Goal: Transaction & Acquisition: Purchase product/service

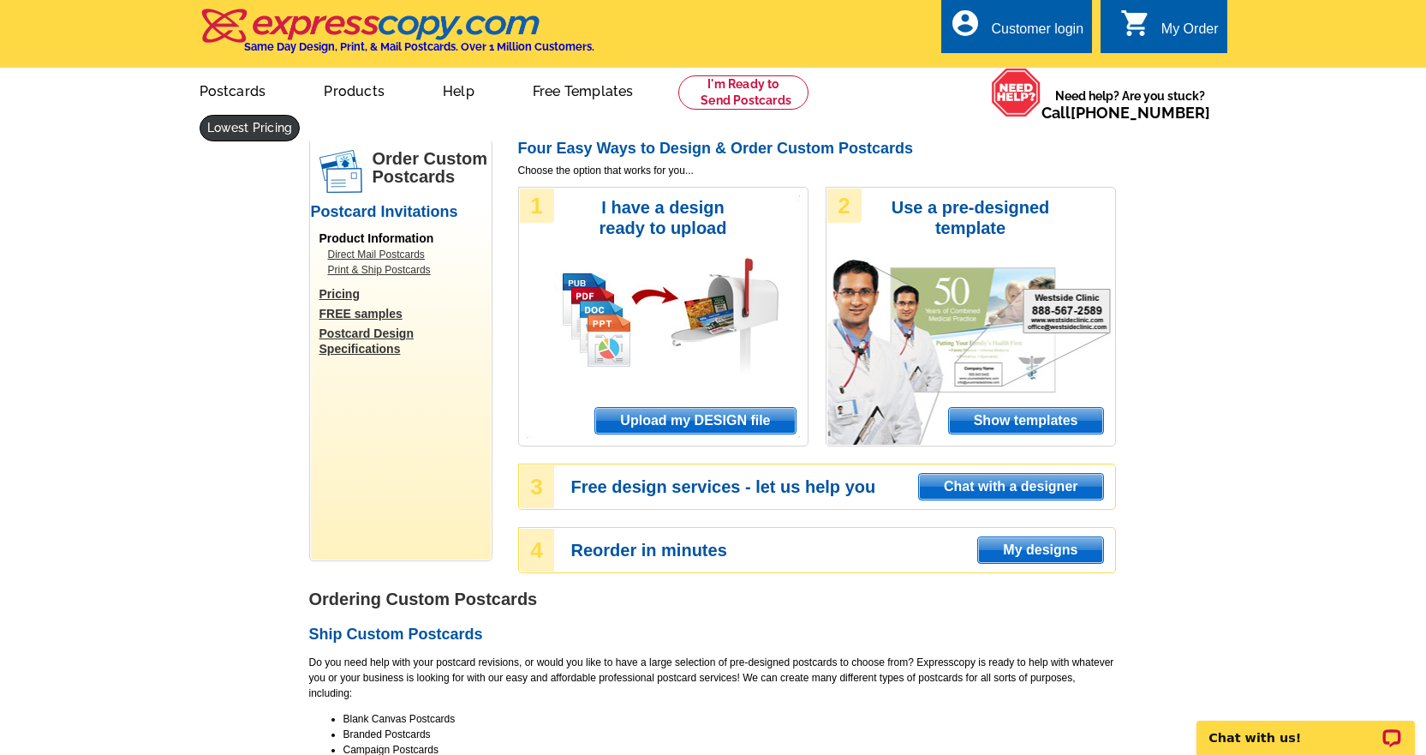
click at [916, 110] on ul "picture_in_picture Postcards store_mall_directory Products keyboard_arrow_down …" at bounding box center [555, 105] width 767 height 74
click at [301, 115] on link at bounding box center [250, 128] width 101 height 27
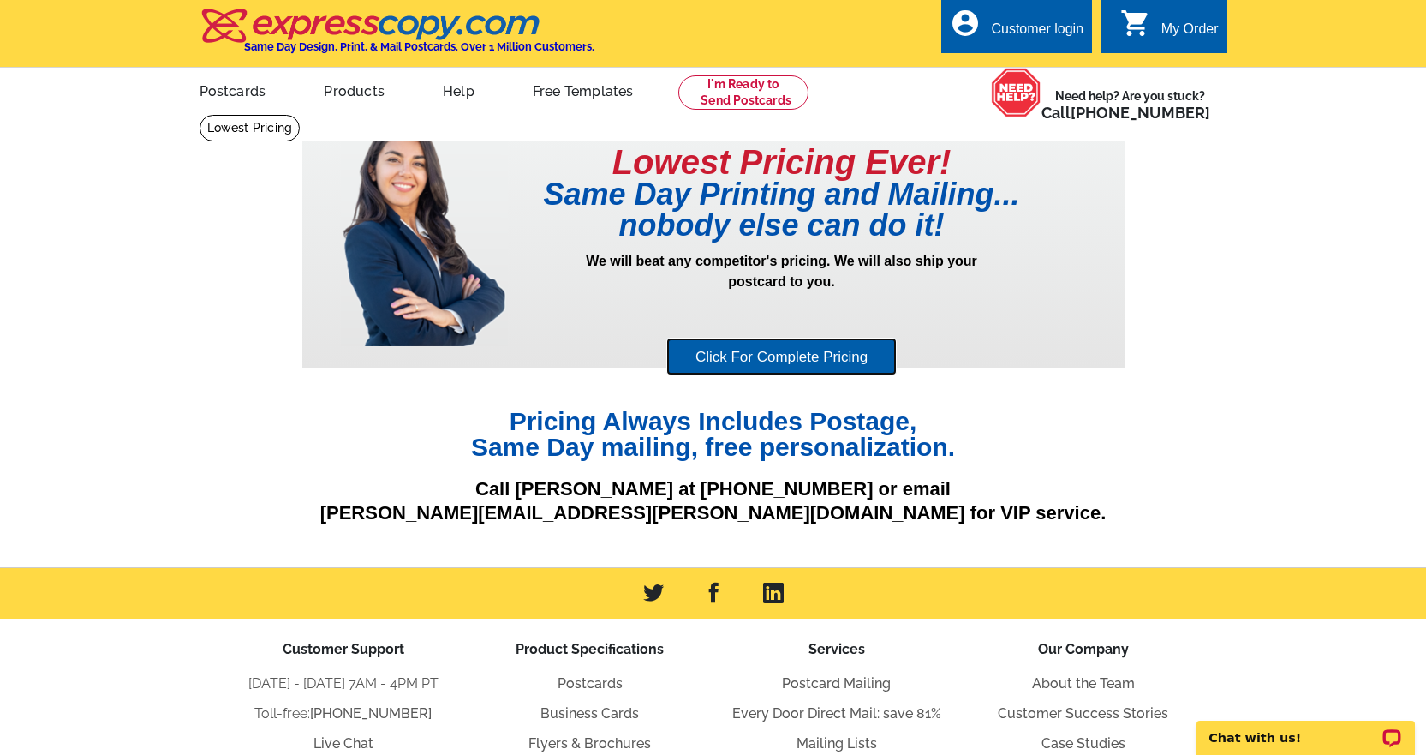
click at [831, 355] on link "Click For Complete Pricing" at bounding box center [781, 356] width 230 height 39
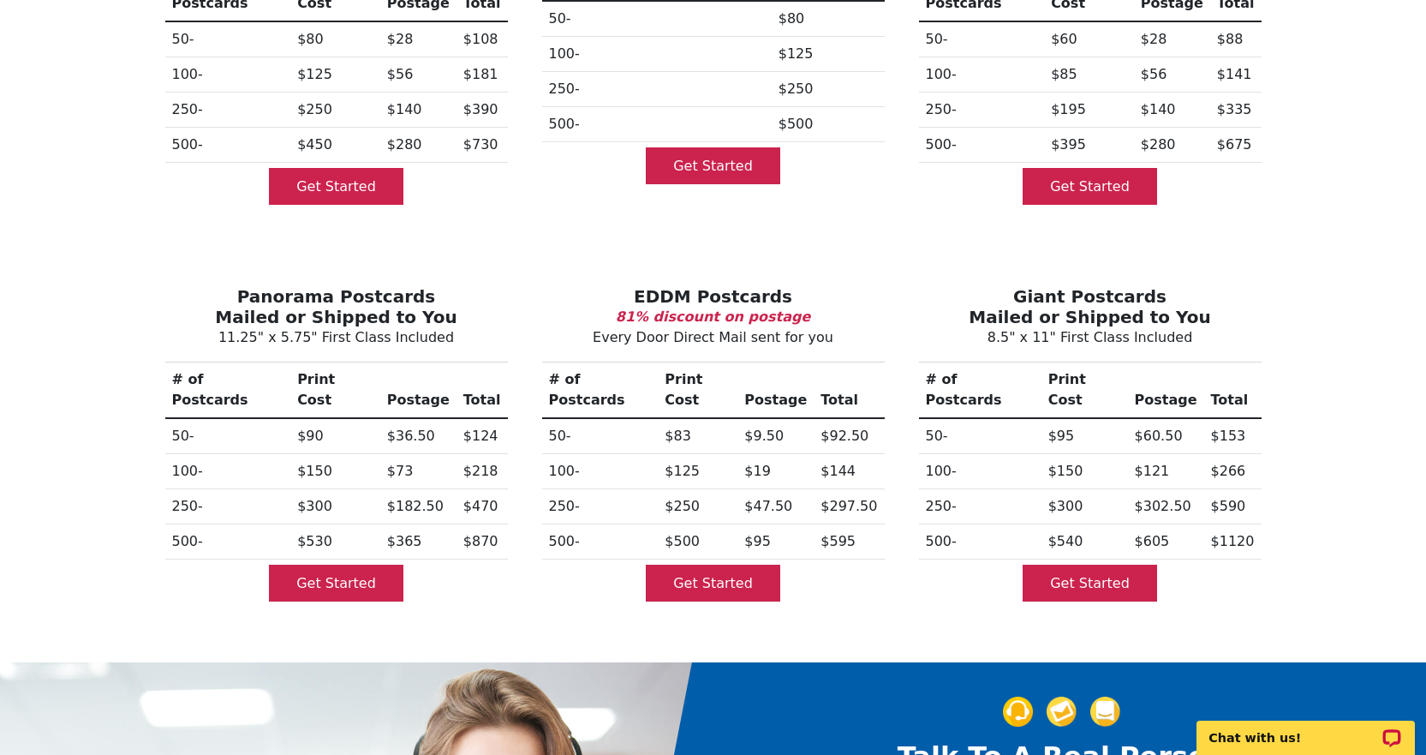
scroll to position [428, 0]
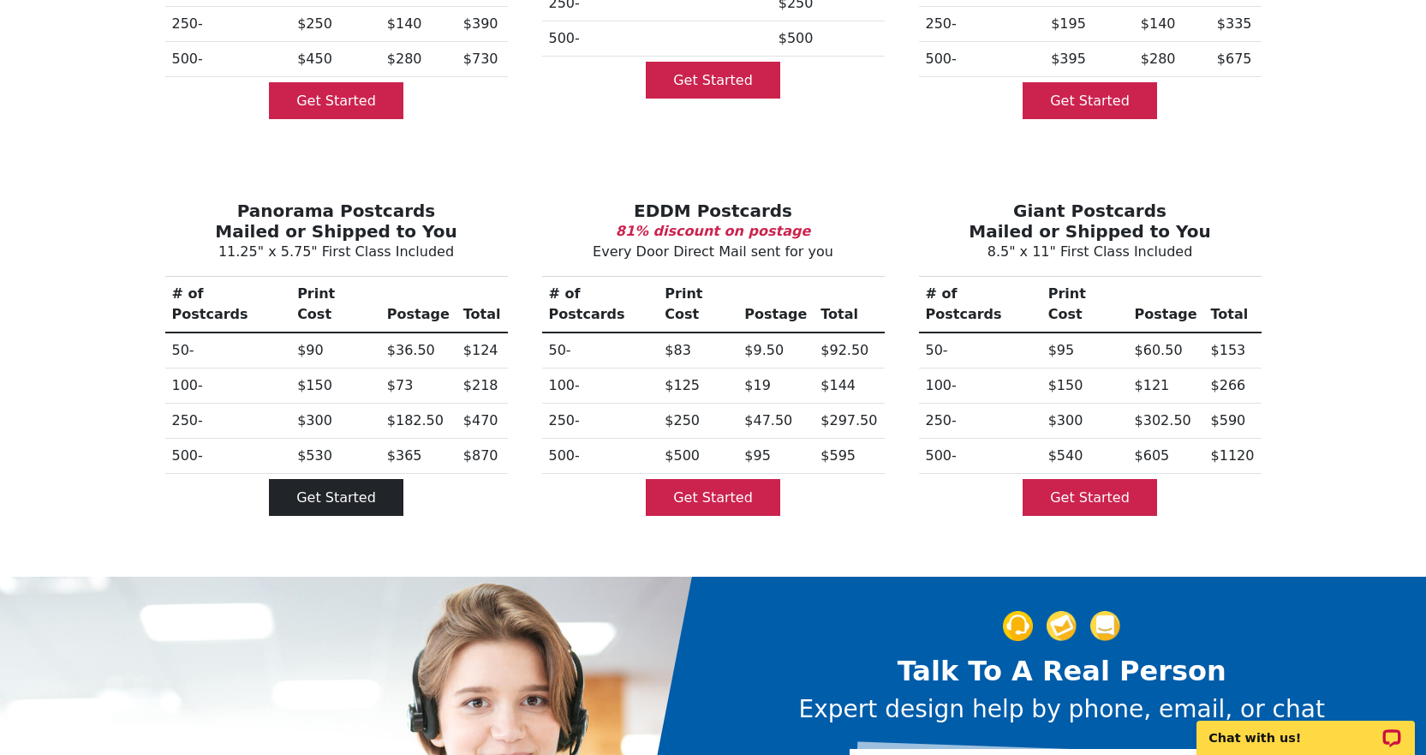
click at [302, 479] on link "Get Started" at bounding box center [336, 497] width 134 height 37
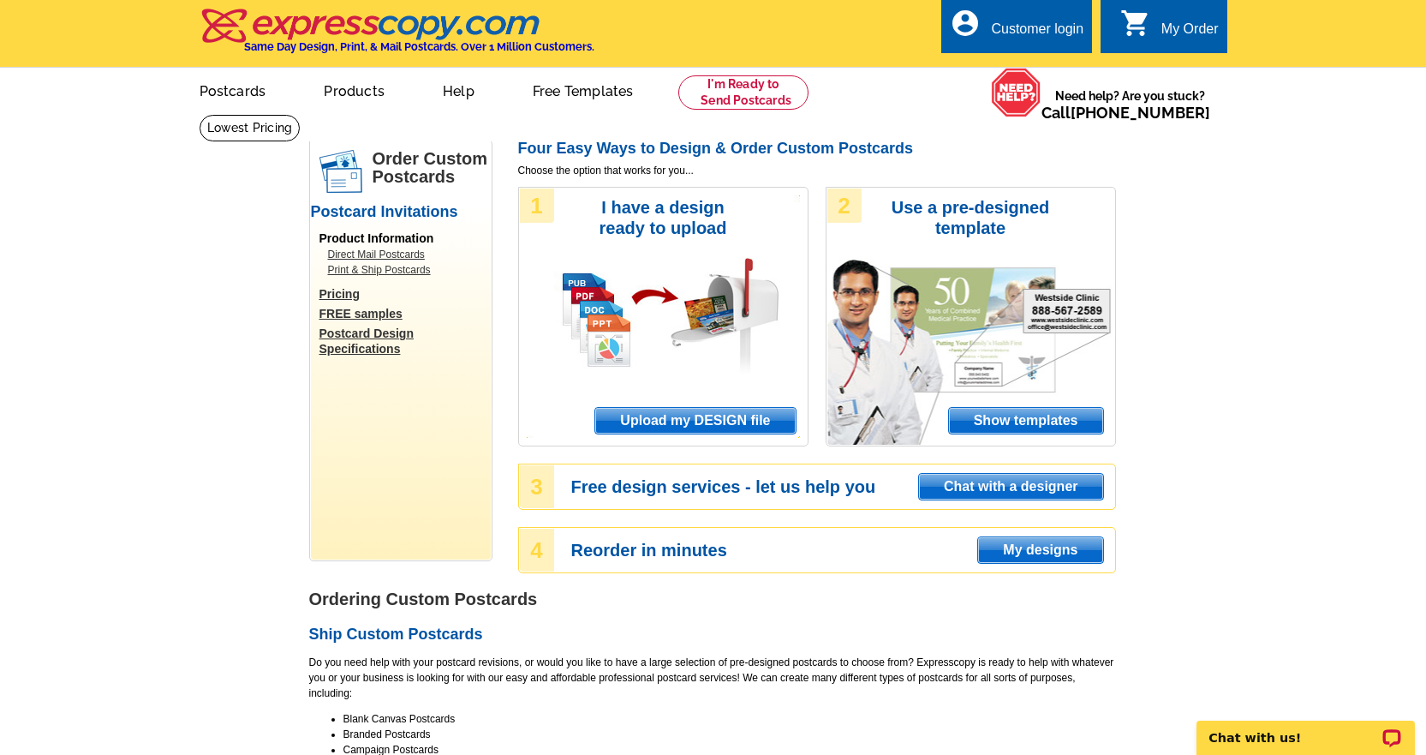
click at [1003, 418] on span "Show templates" at bounding box center [1026, 421] width 154 height 26
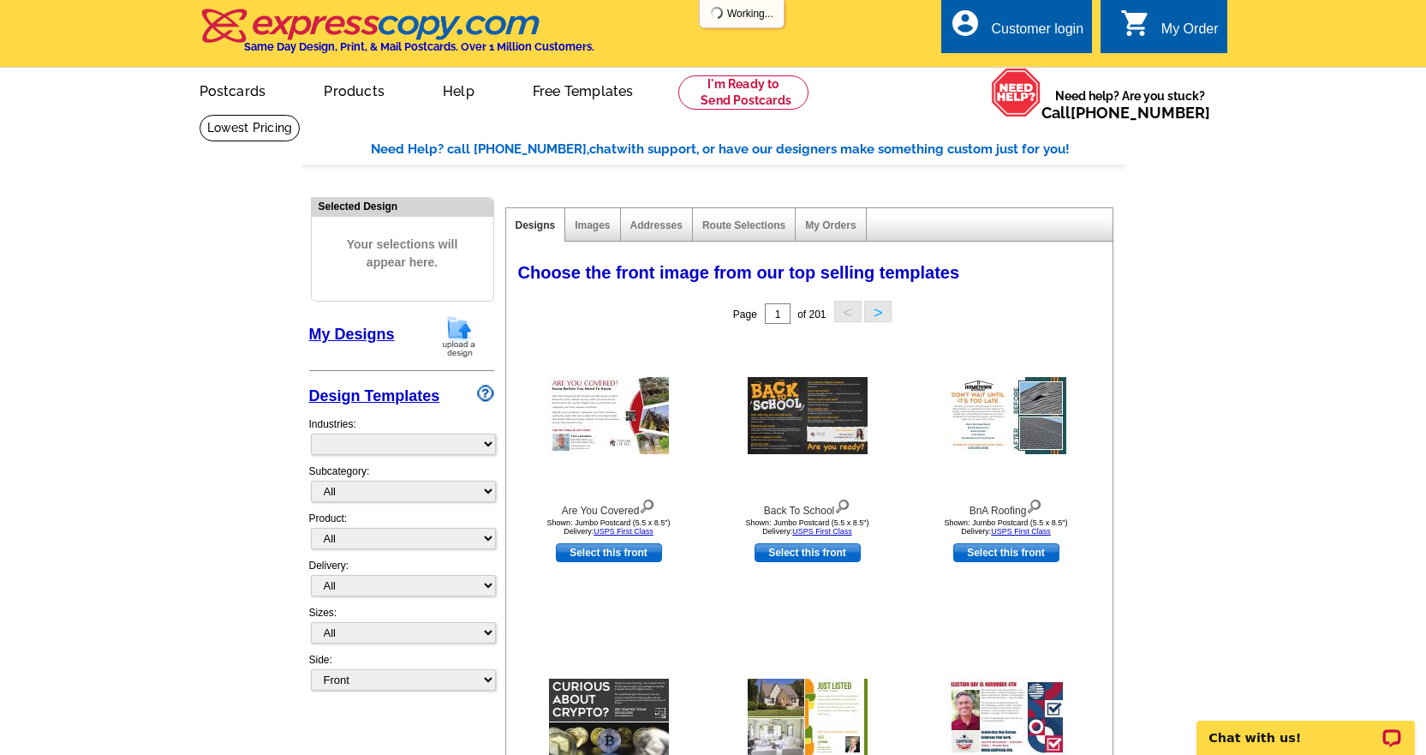
select select "971"
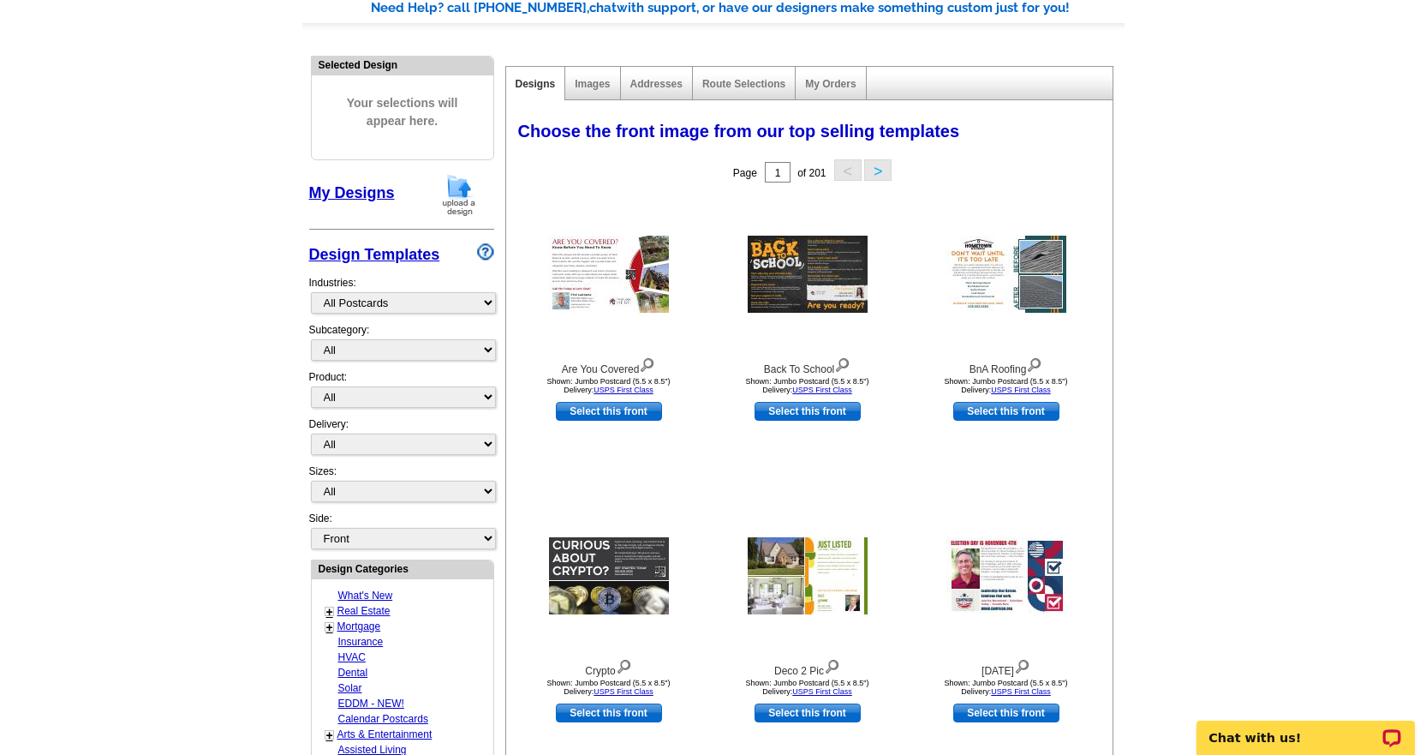
scroll to position [171, 0]
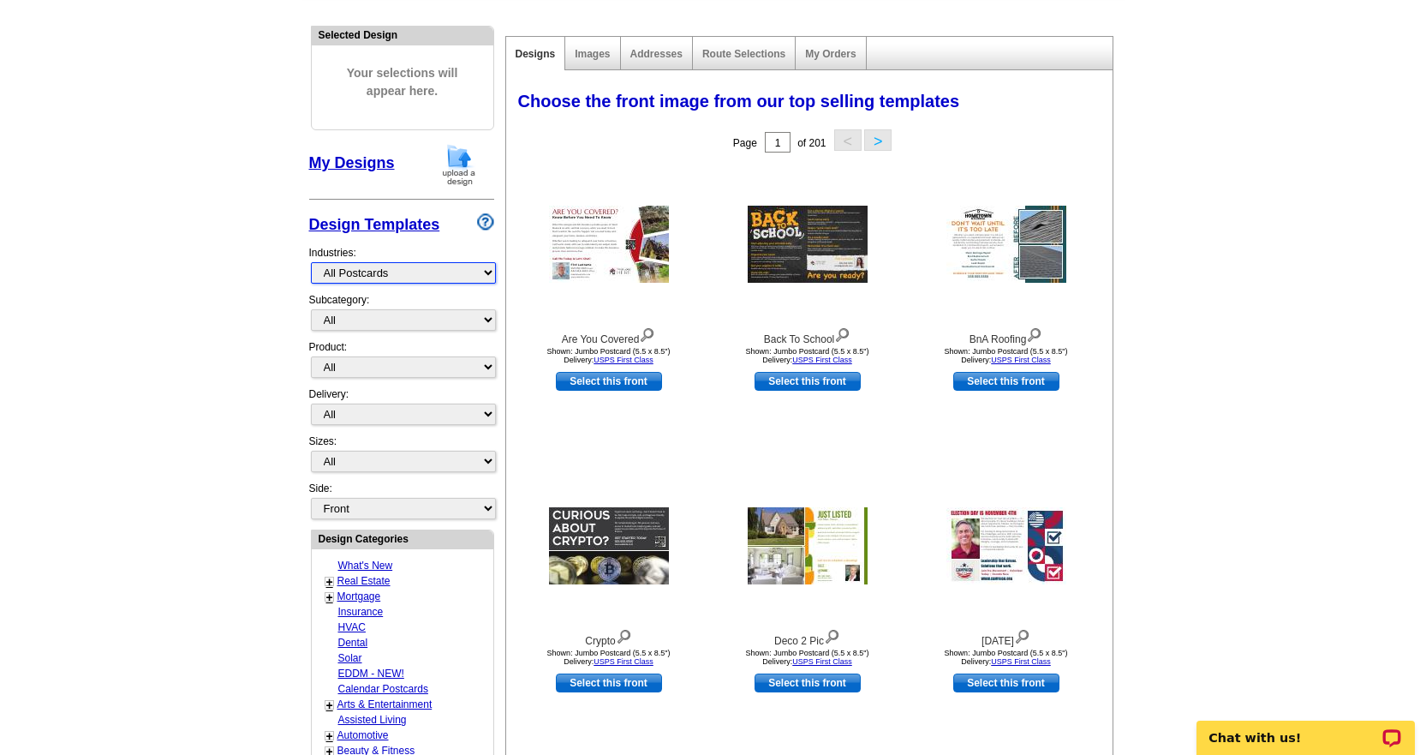
click at [412, 274] on select "What's New Real Estate Mortgage Insurance HVAC Dental Solar EDDM - NEW! Calenda…" at bounding box center [403, 272] width 185 height 21
click at [391, 322] on select "All" at bounding box center [403, 319] width 185 height 21
click at [391, 365] on select "All Postcards Letters and flyers Business Cards Door Hangers Greeting Cards" at bounding box center [403, 366] width 185 height 21
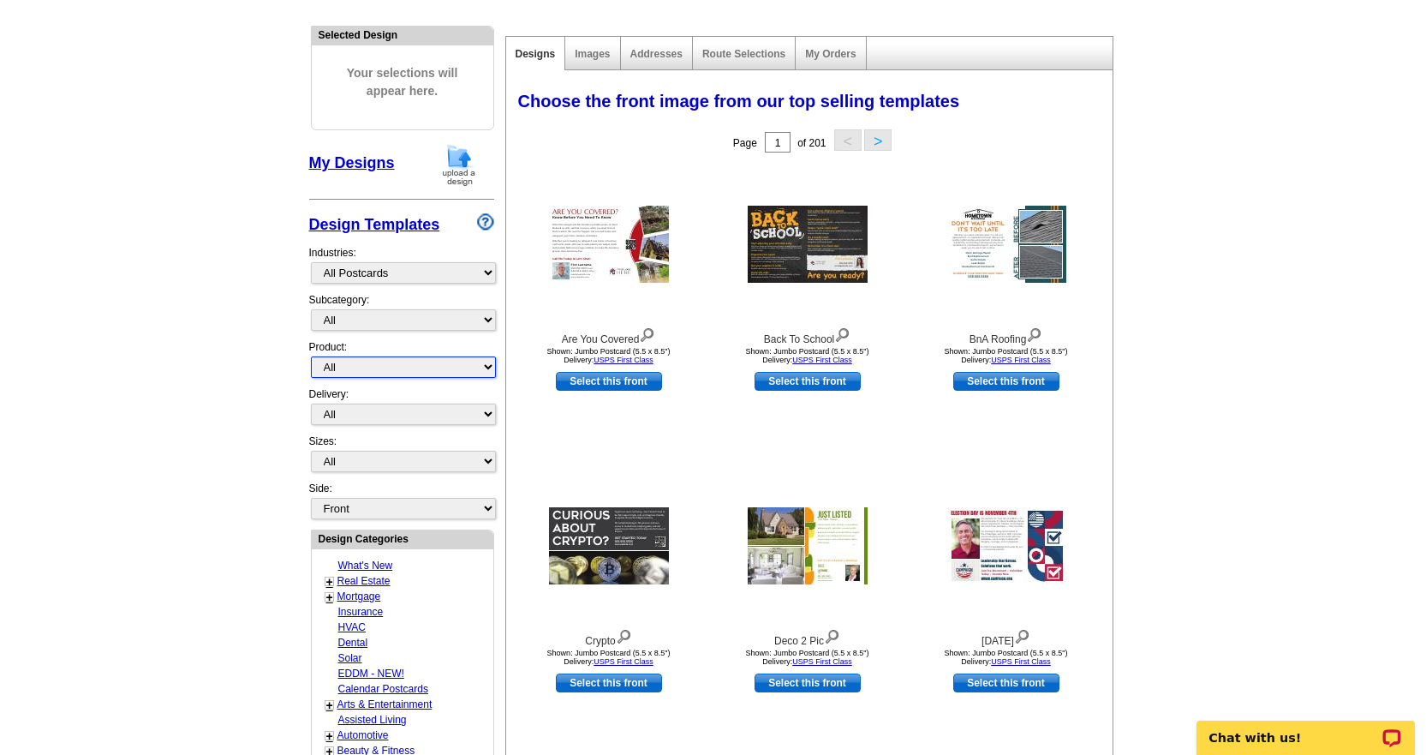
select select "1"
click at [311, 357] on select "All Postcards Letters and flyers Business Cards Door Hangers Greeting Cards" at bounding box center [403, 366] width 185 height 21
click at [381, 467] on select "All Jumbo Postcard (5.5" x 8.5") Regular Postcard (4.25" x 5.6") Panoramic Post…" at bounding box center [403, 460] width 185 height 21
select select "3"
click at [311, 451] on select "All Jumbo Postcard (5.5" x 8.5") Regular Postcard (4.25" x 5.6") Panoramic Post…" at bounding box center [403, 460] width 185 height 21
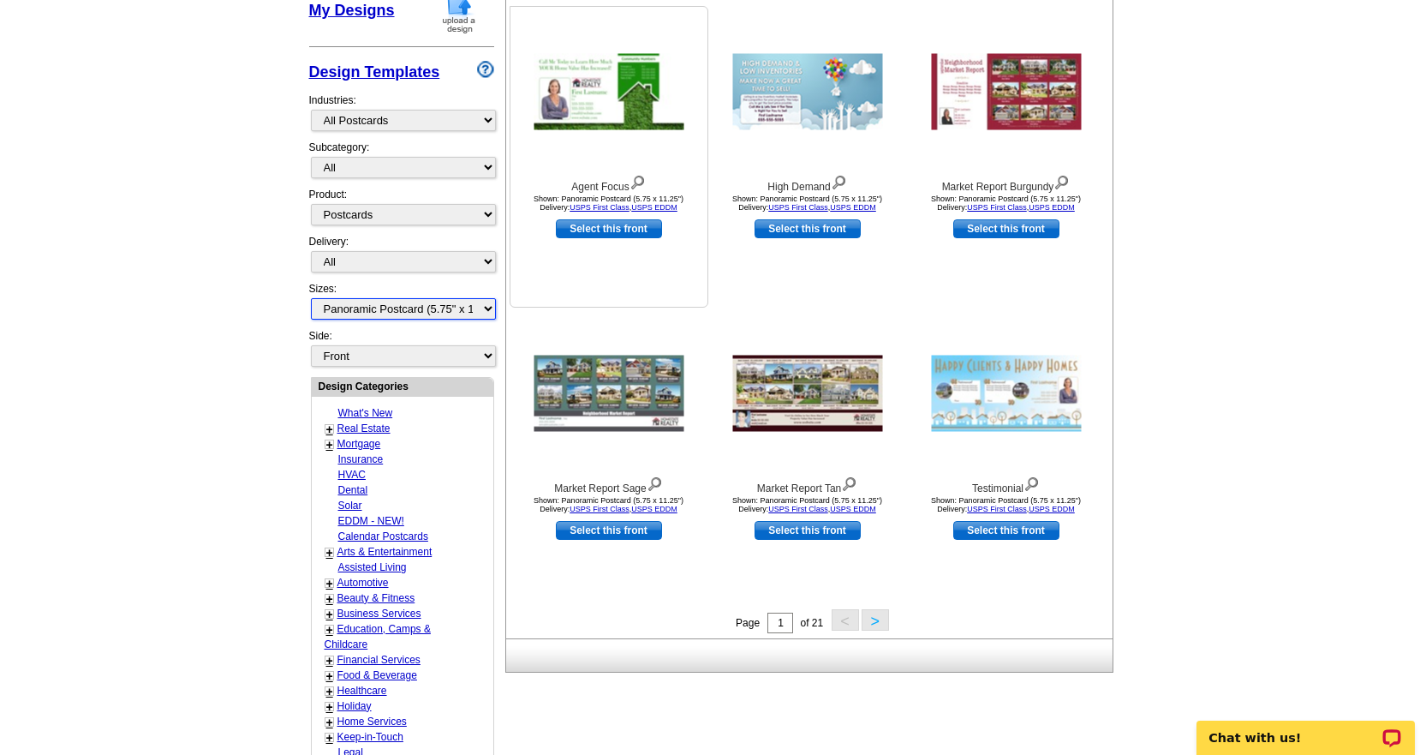
scroll to position [257, 0]
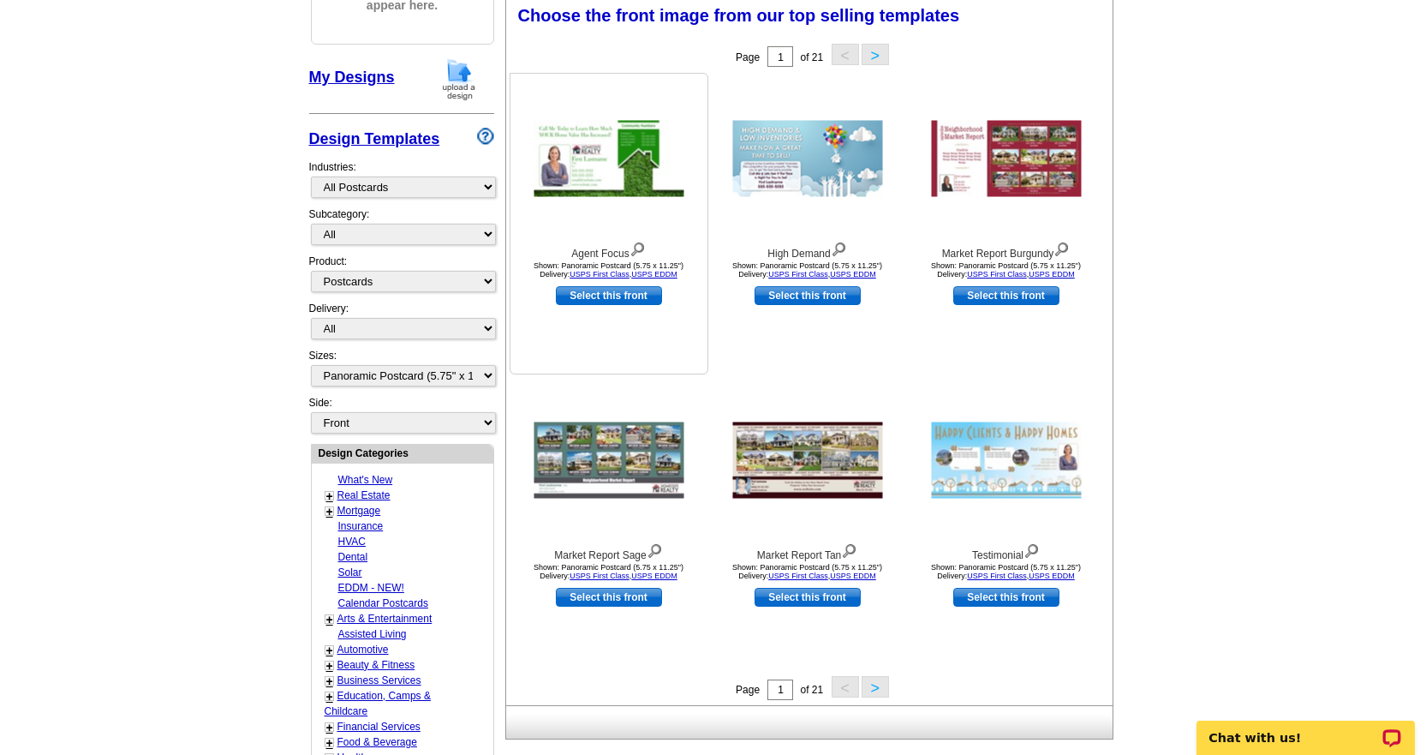
click at [623, 301] on link "Select this front" at bounding box center [609, 295] width 106 height 19
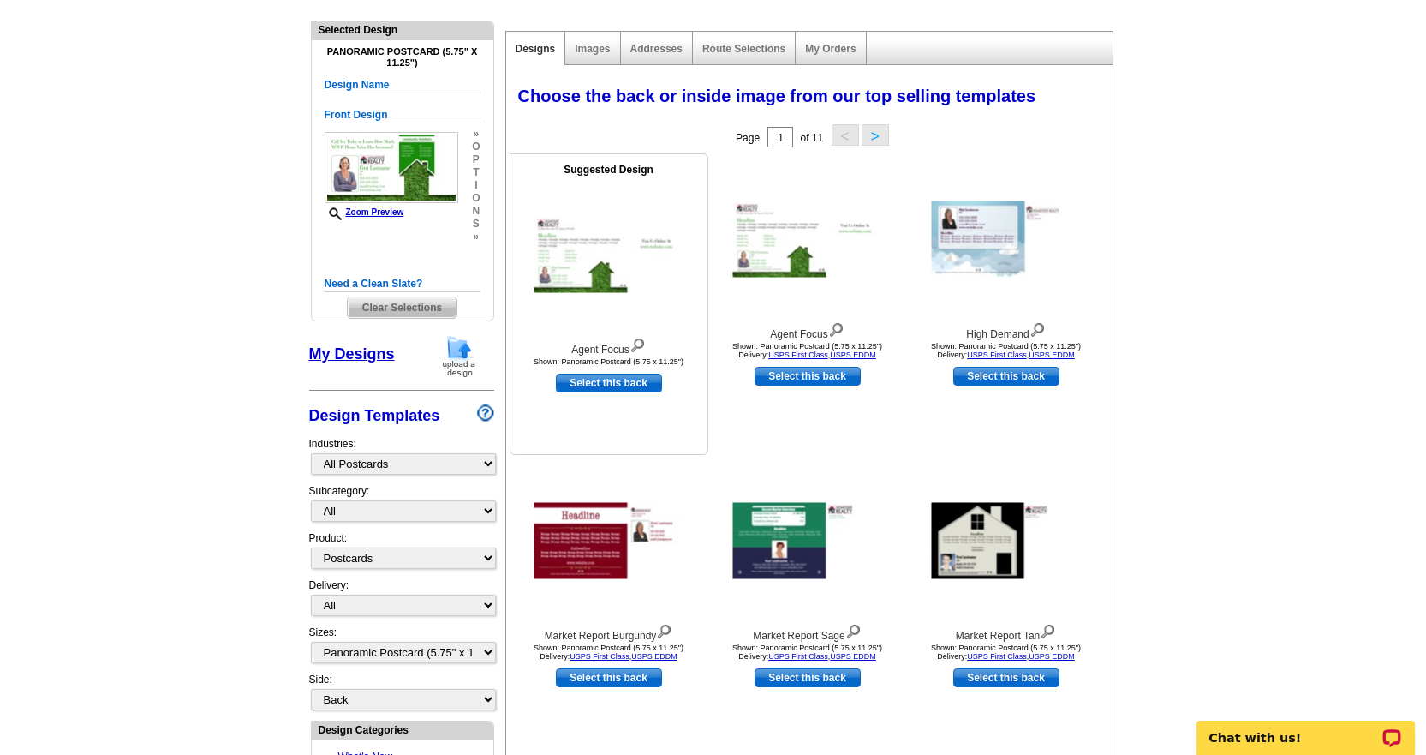
scroll to position [171, 0]
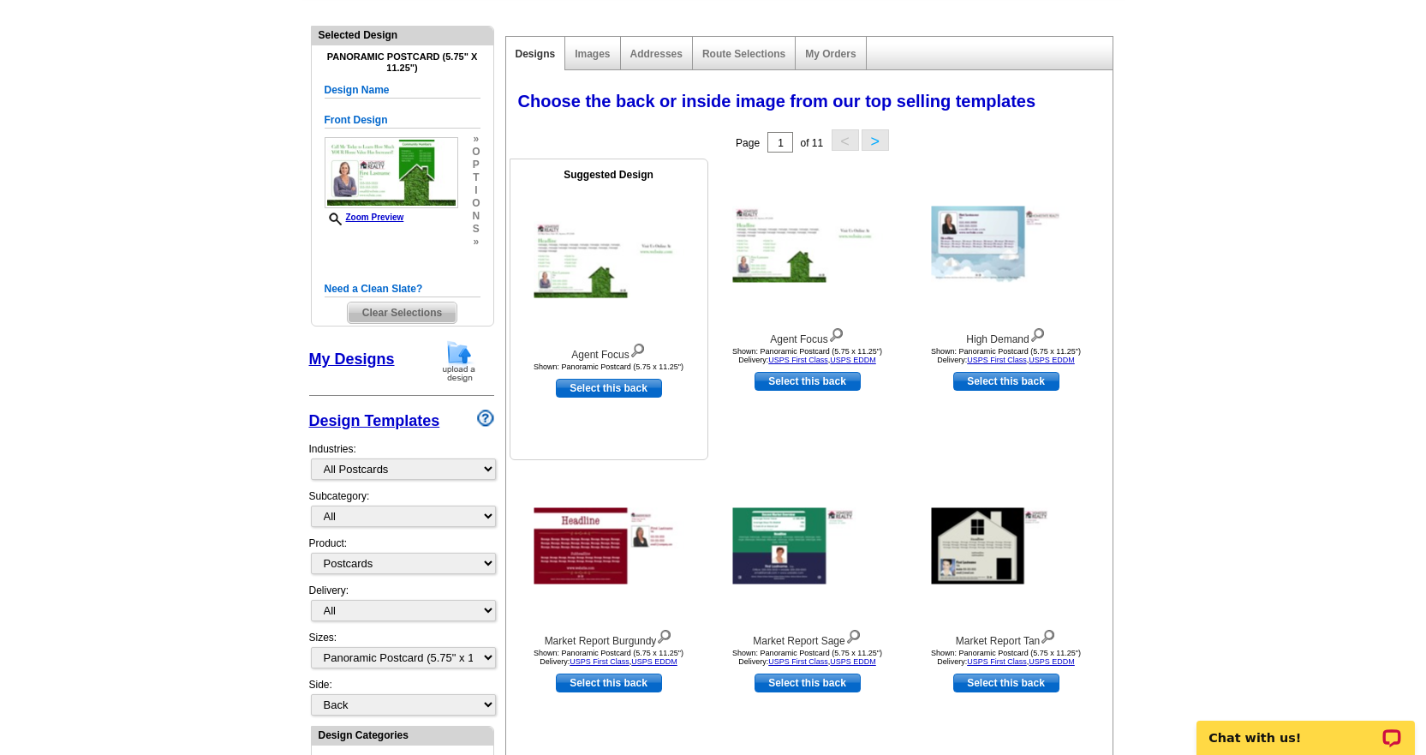
click at [610, 393] on link "Select this back" at bounding box center [609, 388] width 106 height 19
select select "front"
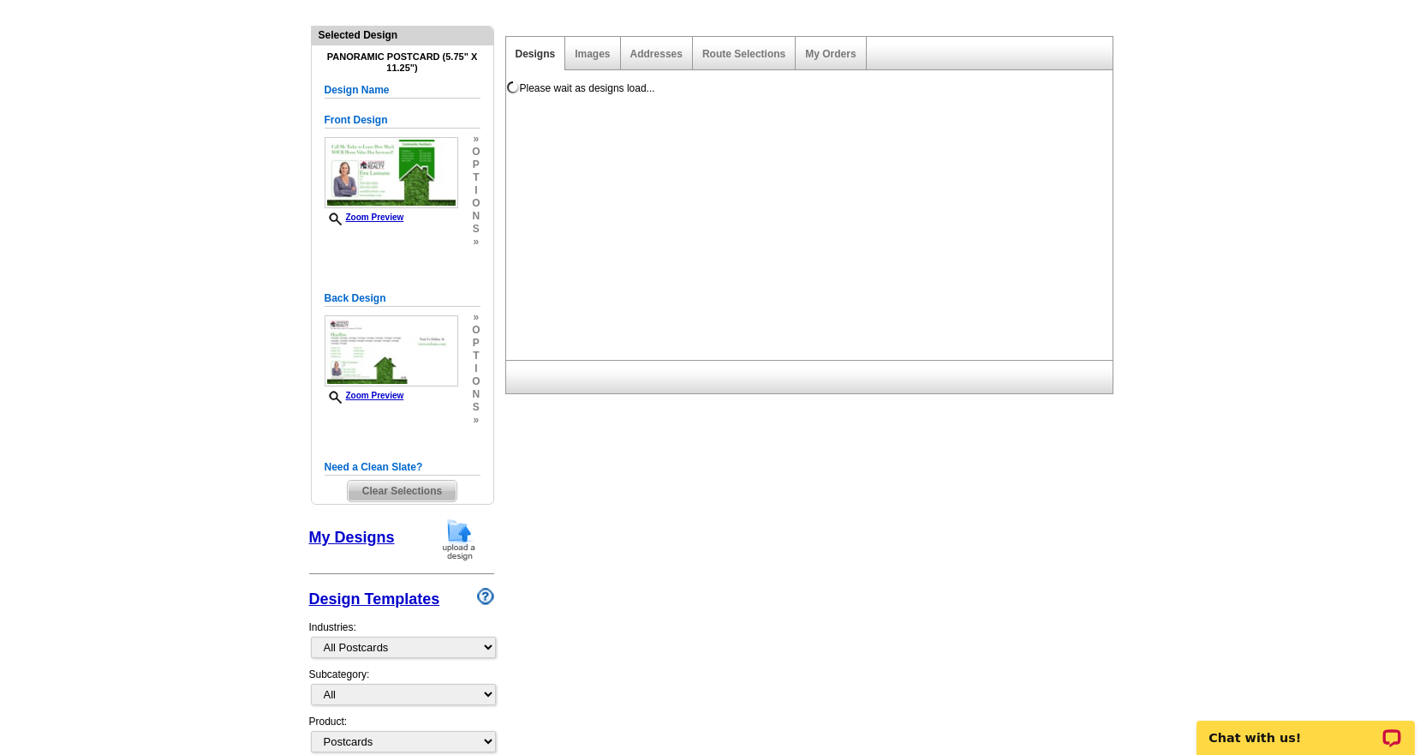
scroll to position [0, 0]
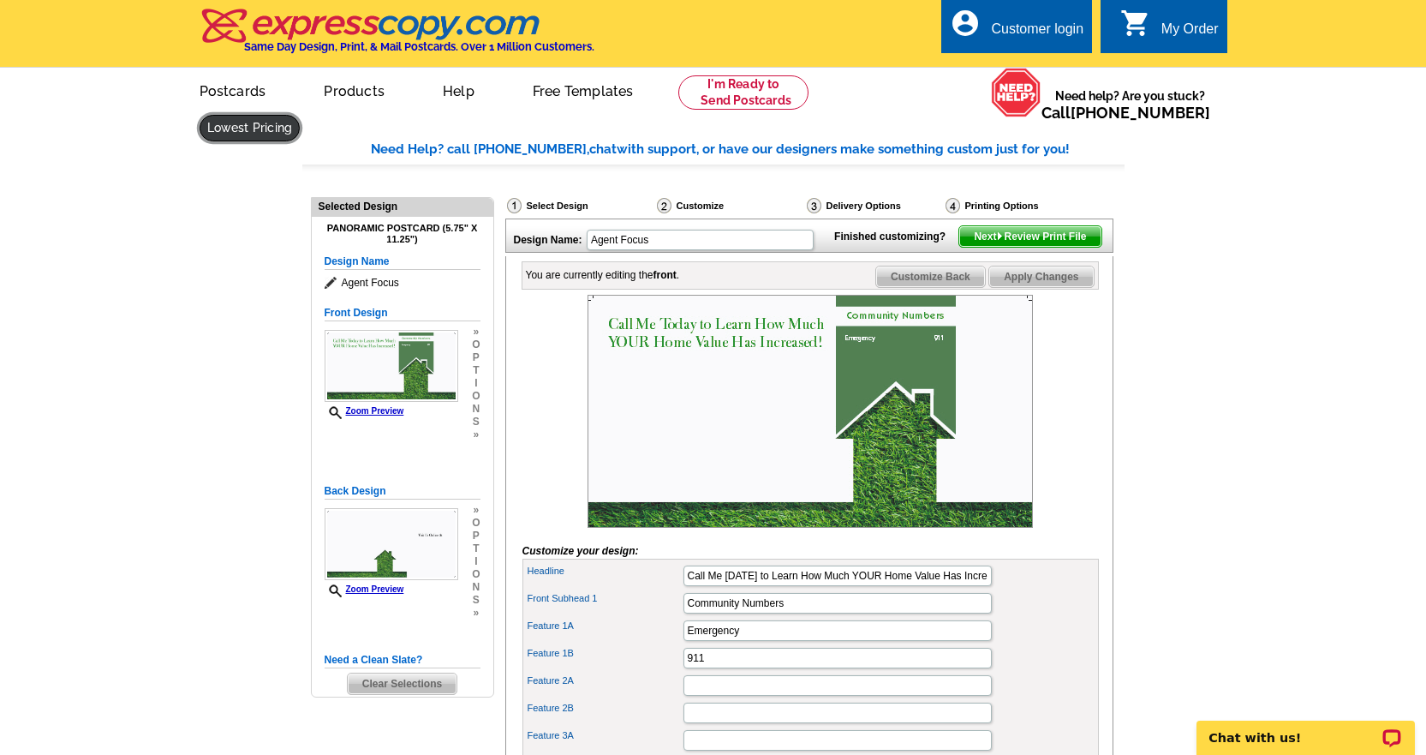
click at [301, 115] on link at bounding box center [250, 128] width 101 height 27
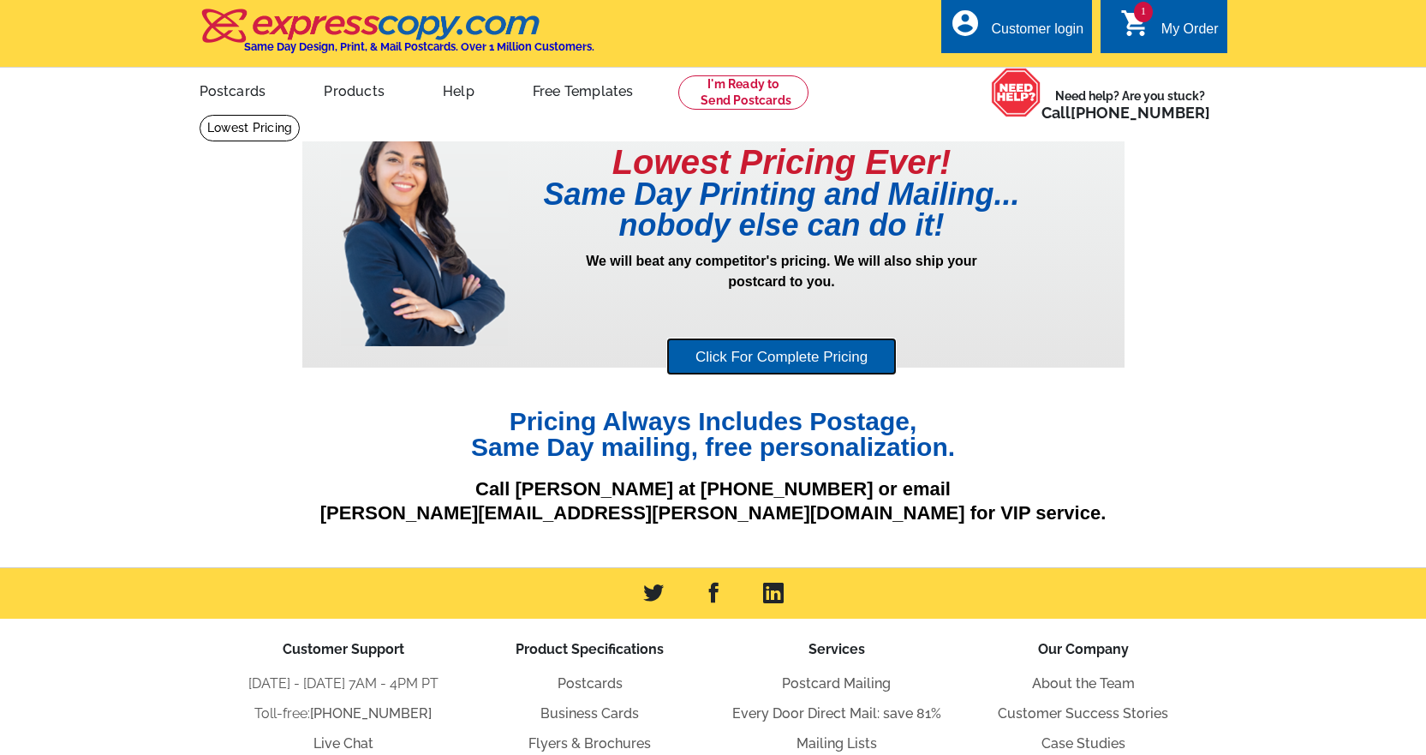
click at [803, 361] on link "Click For Complete Pricing" at bounding box center [781, 356] width 230 height 39
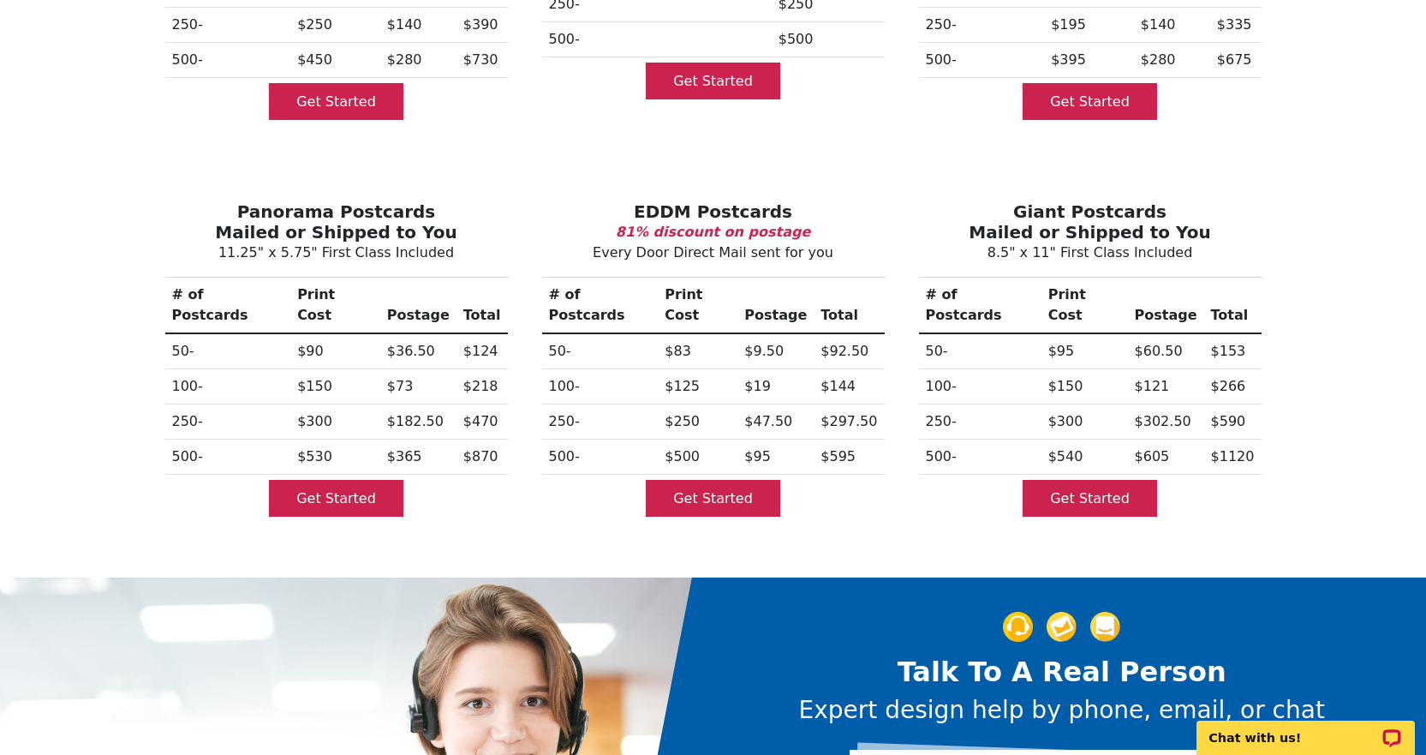
scroll to position [428, 0]
